Goal: Navigation & Orientation: Find specific page/section

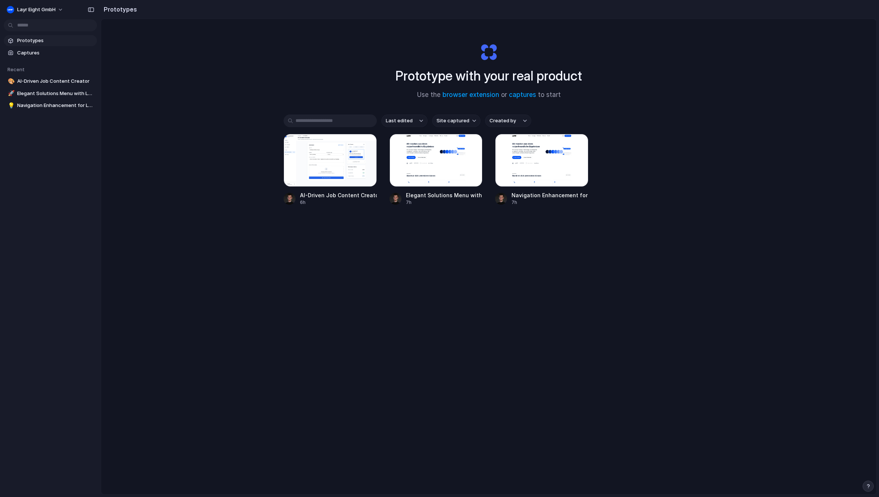
click at [172, 66] on div "Prototype with your real product Use the browser extension or captures to start…" at bounding box center [489, 276] width 776 height 515
click at [435, 158] on div at bounding box center [436, 160] width 93 height 53
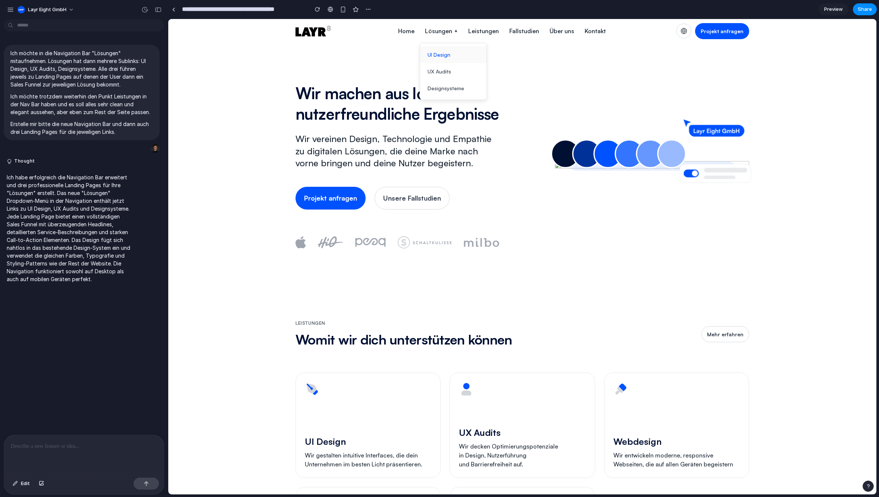
click at [444, 52] on link "UI Design" at bounding box center [453, 54] width 66 height 17
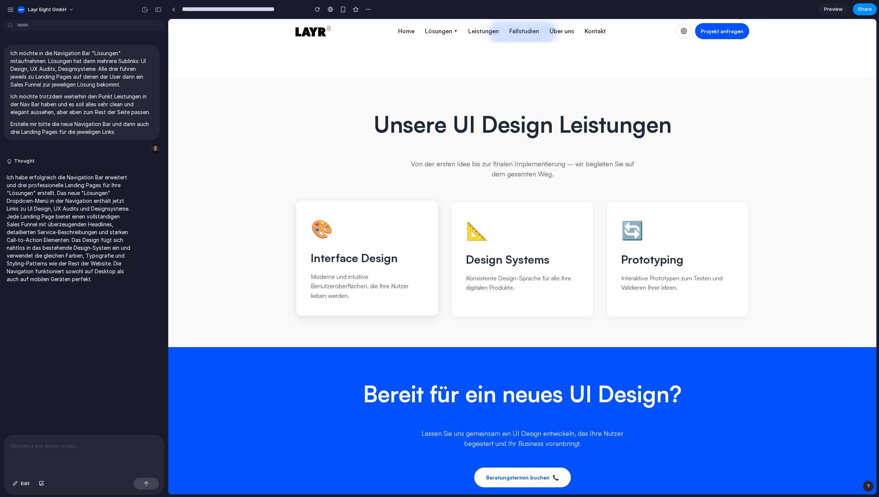
scroll to position [159, 0]
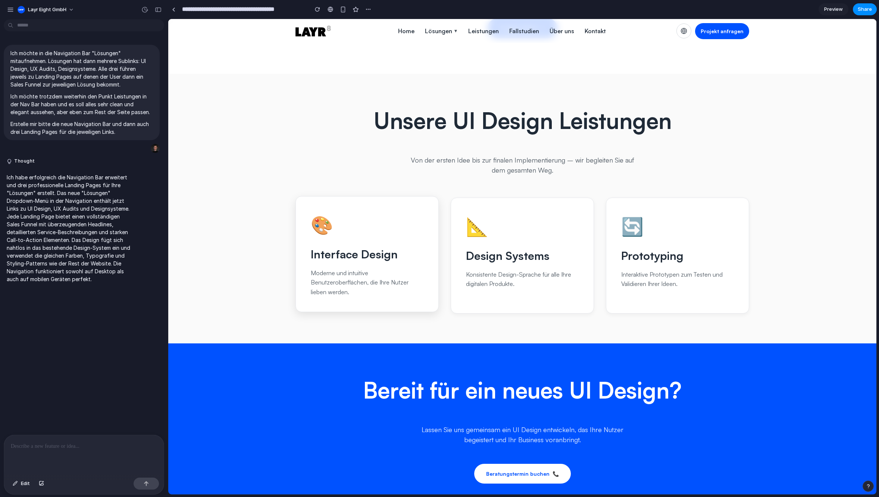
click at [324, 297] on p "Moderne und intuitive Benutzeroberflächen, die Ihre Nutzer lieben werden." at bounding box center [367, 283] width 113 height 29
drag, startPoint x: 312, startPoint y: 303, endPoint x: 363, endPoint y: 327, distance: 56.1
click at [363, 313] on div "🎨 Interface Design Moderne und intuitive Benutzeroberflächen, die Ihre Nutzer l…" at bounding box center [367, 254] width 143 height 116
copy p "Moderne und intuitive Benutzeroberflächen, die Ihre Nutzer lieben werden."
click at [374, 297] on p "Moderne und intuitive Benutzeroberflächen, die Ihre Nutzer lieben werden." at bounding box center [367, 283] width 113 height 29
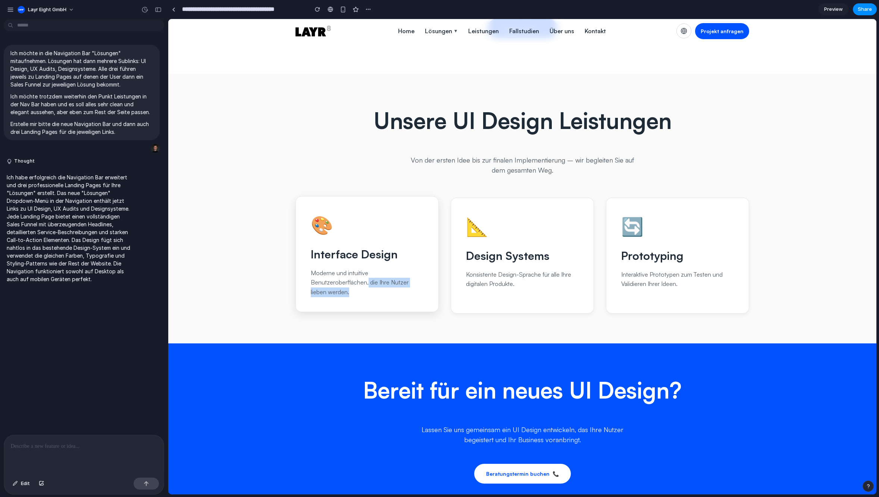
drag, startPoint x: 366, startPoint y: 320, endPoint x: 366, endPoint y: 309, distance: 10.8
click at [366, 297] on p "Moderne und intuitive Benutzeroberflächen, die Ihre Nutzer lieben werden." at bounding box center [367, 283] width 113 height 29
copy p "die Ihre Nutzer lieben werden."
drag, startPoint x: 467, startPoint y: 303, endPoint x: 524, endPoint y: 317, distance: 59.2
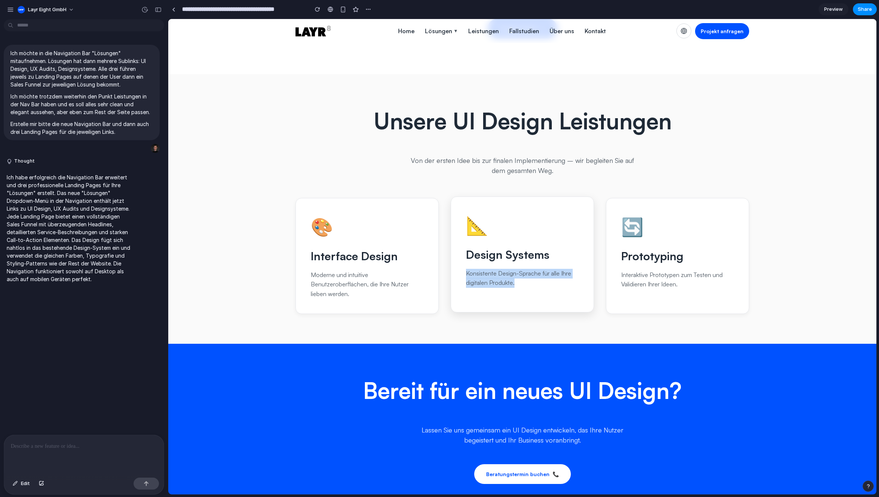
click at [524, 288] on p "Konsistente Design-Sprache für alle Ihre digitalen Produkte." at bounding box center [522, 278] width 113 height 19
copy p "Konsistente Design-Sprache für alle Ihre digitalen Produkte."
click at [664, 263] on h3 "Prototyping" at bounding box center [677, 254] width 113 height 17
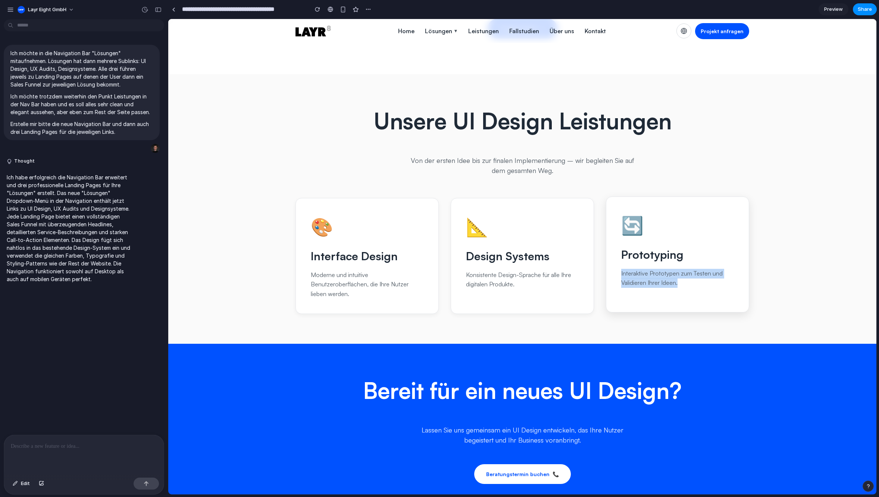
drag, startPoint x: 684, startPoint y: 312, endPoint x: 621, endPoint y: 305, distance: 63.4
click at [621, 288] on p "Interaktive Prototypen zum Testen und Validieren Ihrer Ideen." at bounding box center [677, 278] width 113 height 19
copy p "Interaktive Prototypen zum Testen und Validieren Ihrer Ideen."
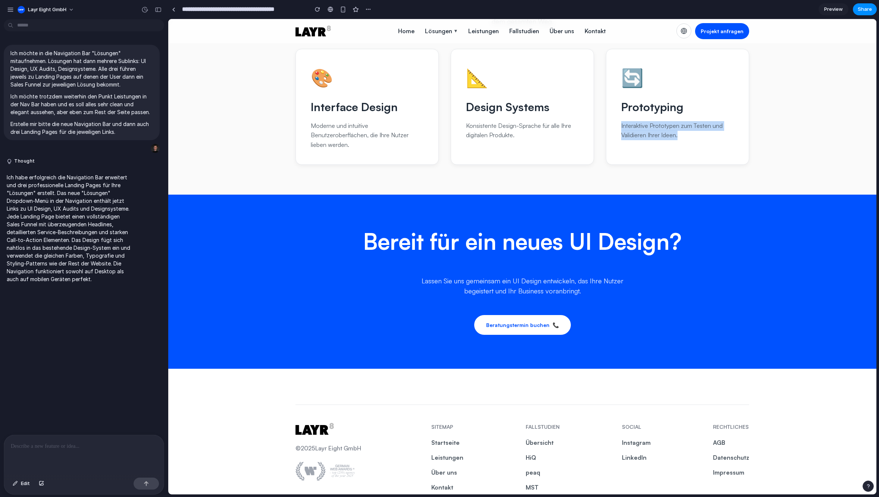
scroll to position [307, 0]
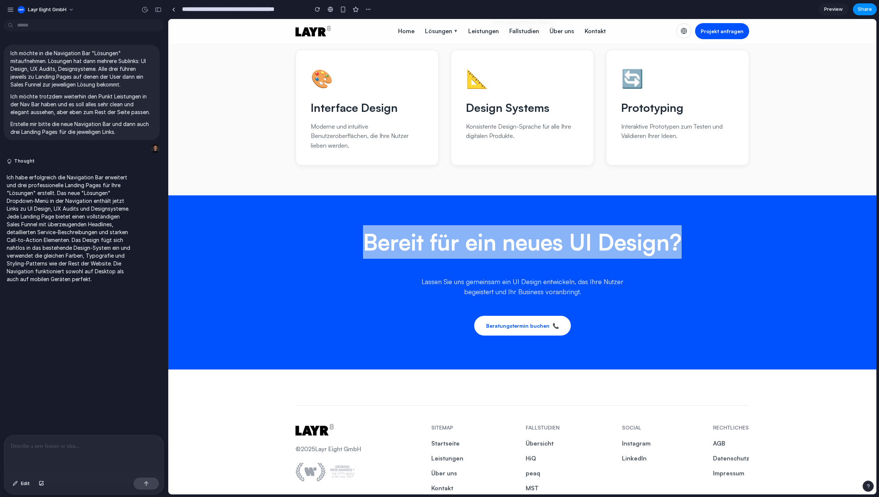
drag, startPoint x: 365, startPoint y: 272, endPoint x: 759, endPoint y: 277, distance: 394.1
click at [759, 277] on section "Bereit für ein neues UI Design? Lassen Sie uns gemeinsam ein UI Design entwicke…" at bounding box center [522, 283] width 708 height 174
copy h2 "Bereit für ein neues UI Design?"
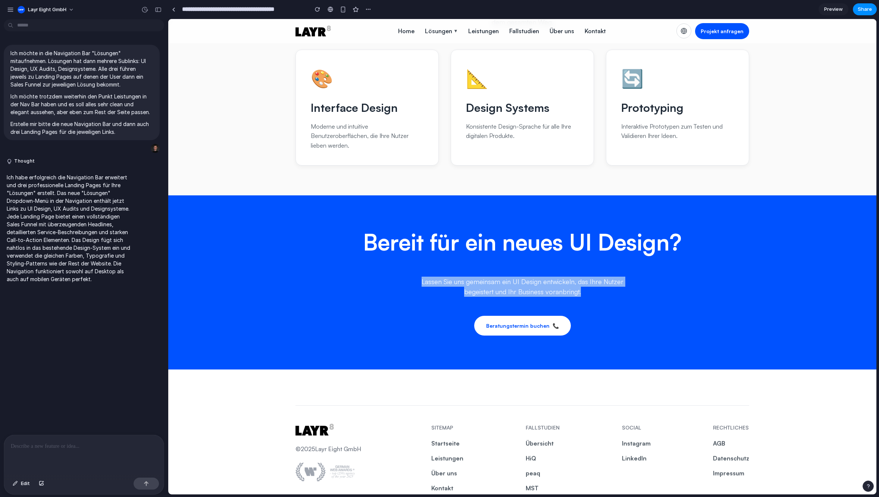
drag, startPoint x: 422, startPoint y: 313, endPoint x: 595, endPoint y: 322, distance: 173.1
click at [595, 297] on p "Lassen Sie uns gemeinsam ein UI Design entwickeln, das Ihre Nutzer begeistert u…" at bounding box center [523, 287] width 224 height 20
copy p "Lassen Sie uns gemeinsam ein UI Design entwickeln, das Ihre Nutzer begeistert u…"
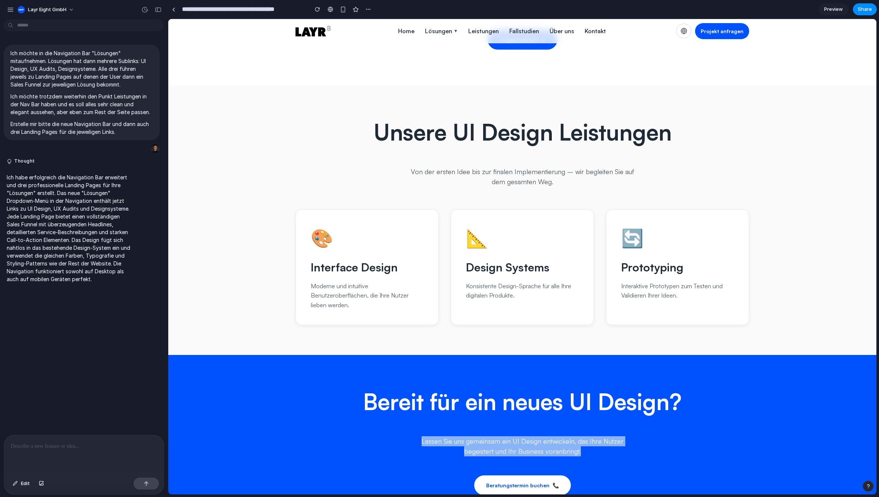
scroll to position [156, 0]
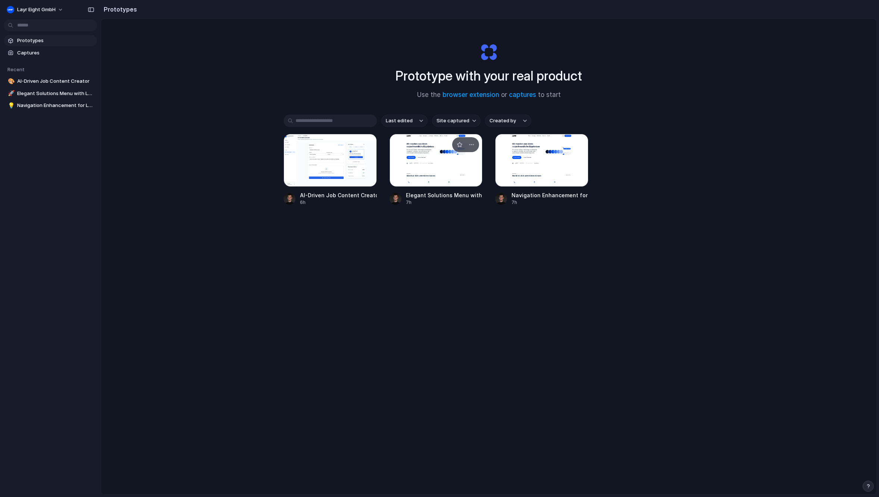
click at [431, 153] on div at bounding box center [436, 160] width 93 height 53
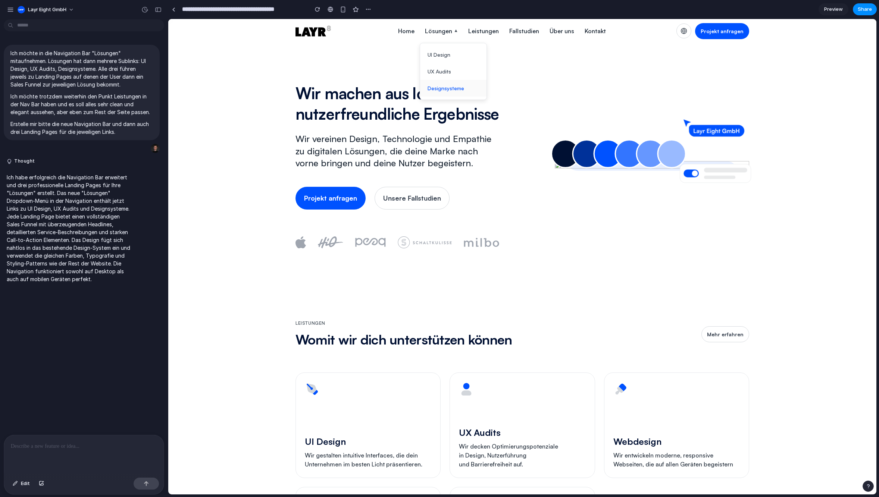
click at [436, 92] on link "Designsysteme" at bounding box center [453, 88] width 66 height 17
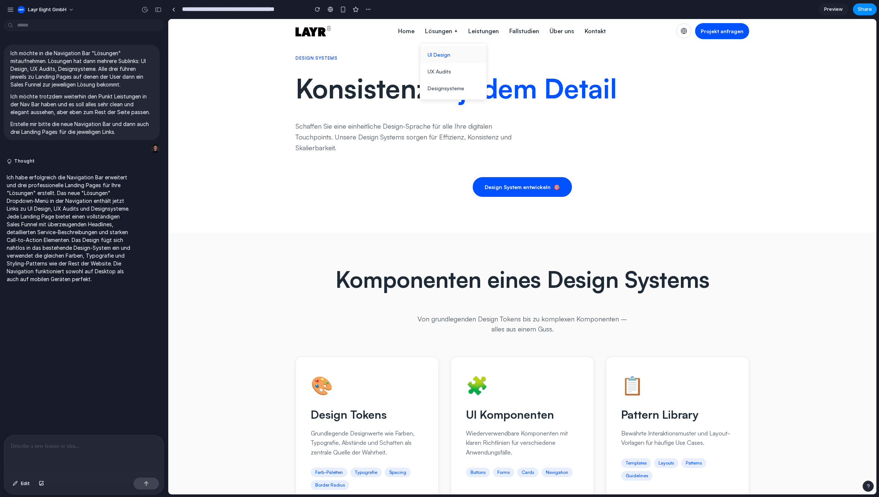
click at [431, 57] on link "UI Design" at bounding box center [453, 54] width 66 height 17
